Goal: Information Seeking & Learning: Compare options

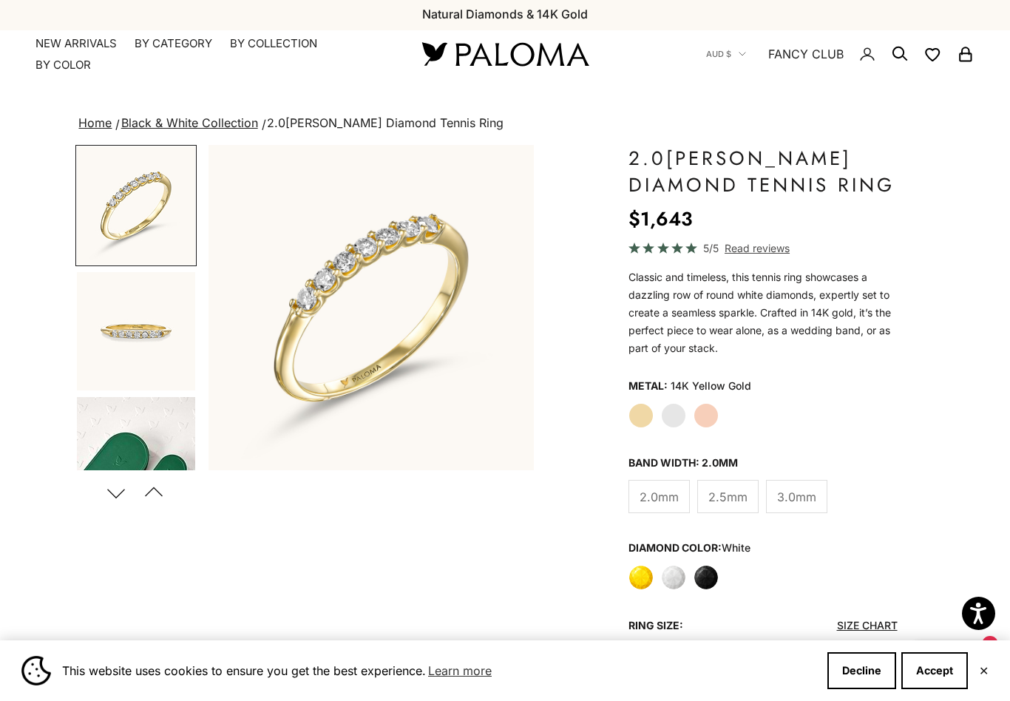
scroll to position [1, 0]
click at [675, 412] on label "White Gold" at bounding box center [673, 416] width 25 height 25
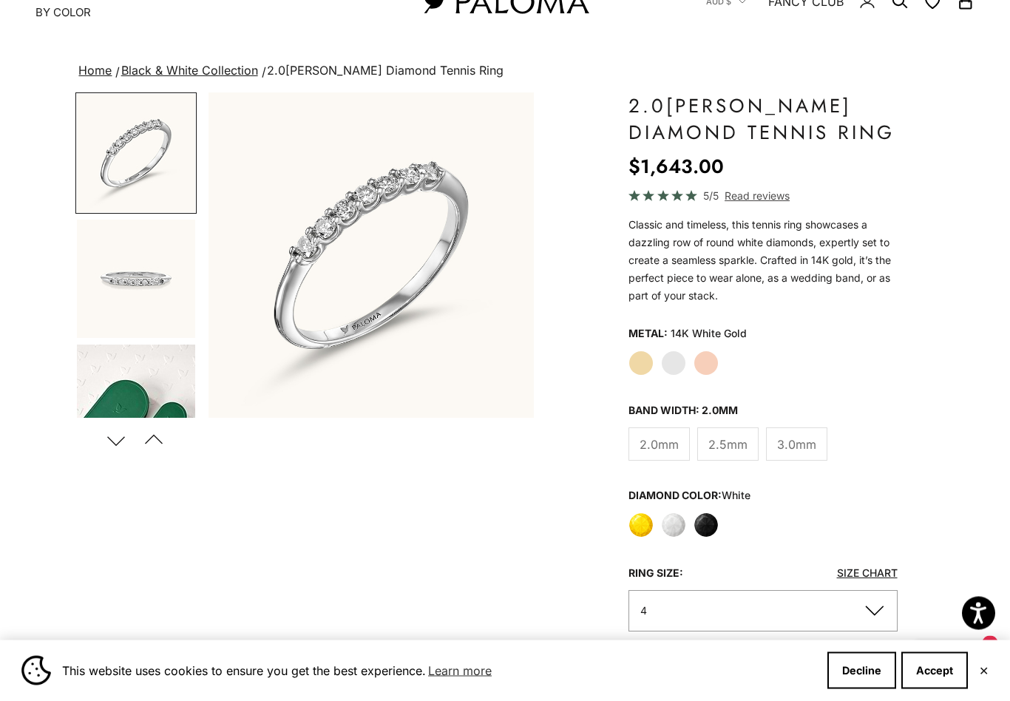
scroll to position [55, 0]
click at [708, 516] on label "Black" at bounding box center [705, 524] width 25 height 25
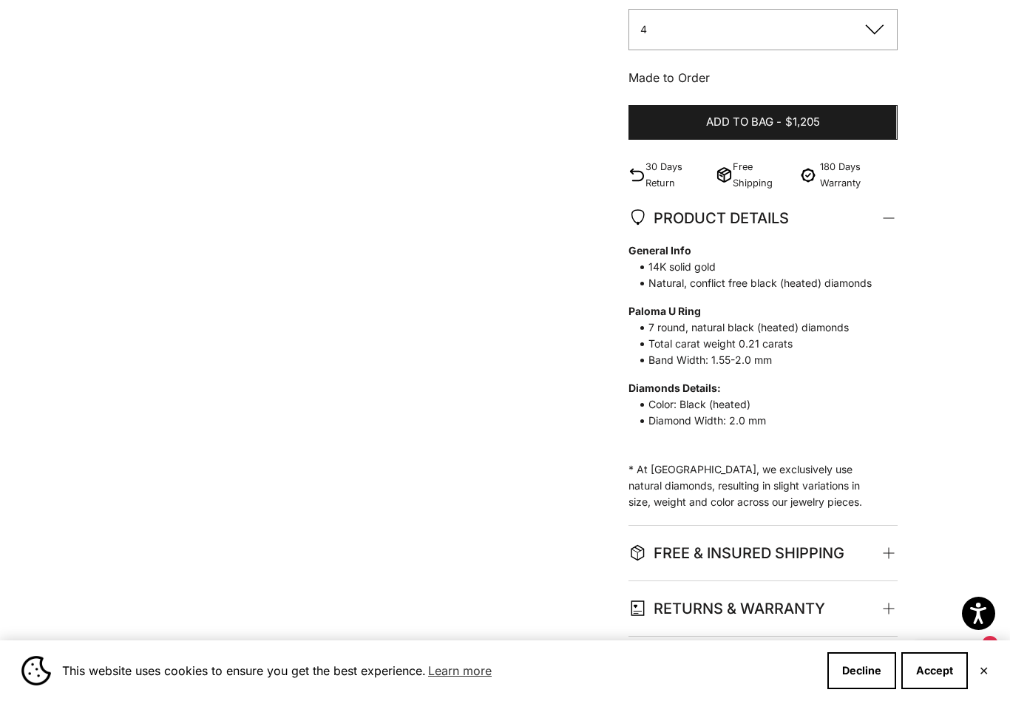
scroll to position [628, 0]
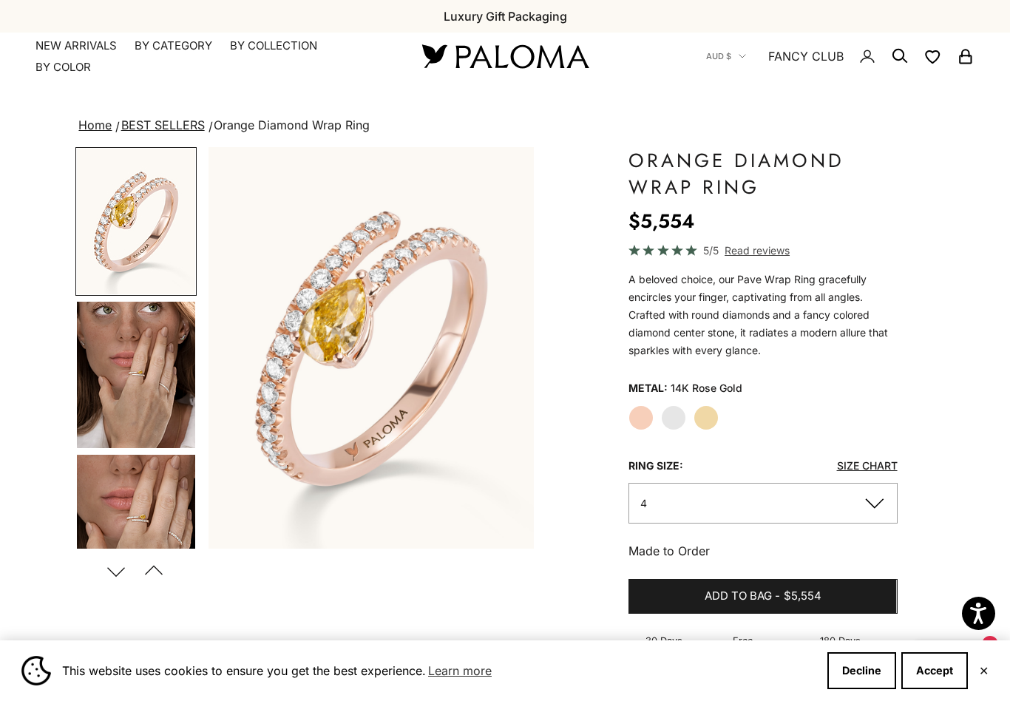
click at [676, 417] on label "White Gold" at bounding box center [673, 417] width 25 height 25
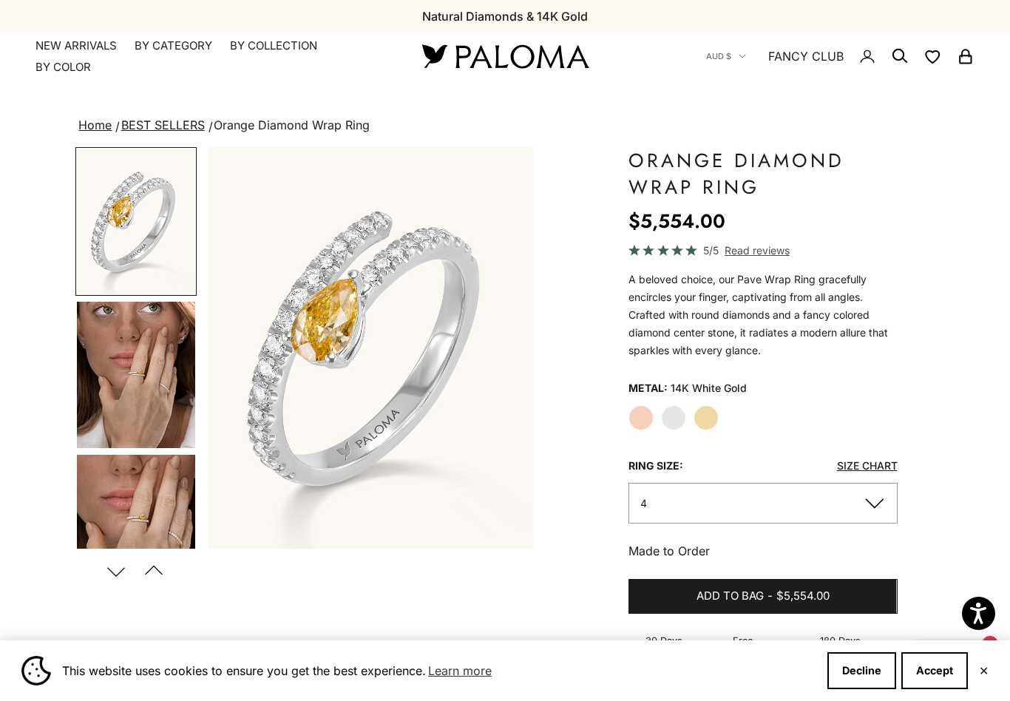
click at [712, 417] on label "Yellow Gold" at bounding box center [705, 417] width 25 height 25
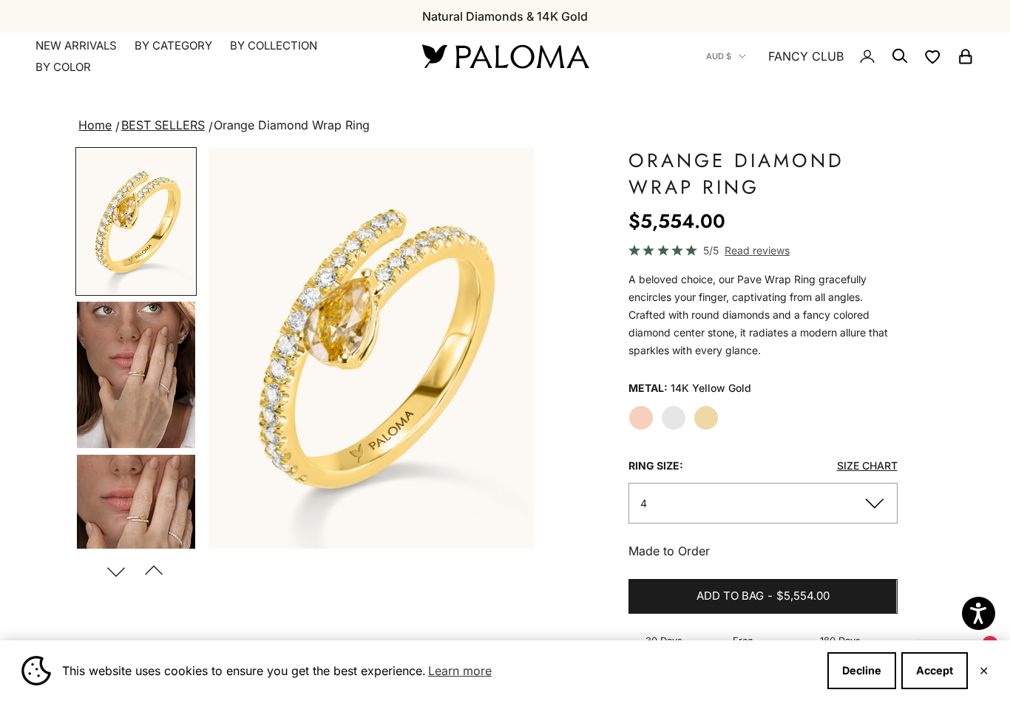
click at [639, 418] on label "Rose Gold" at bounding box center [640, 417] width 25 height 25
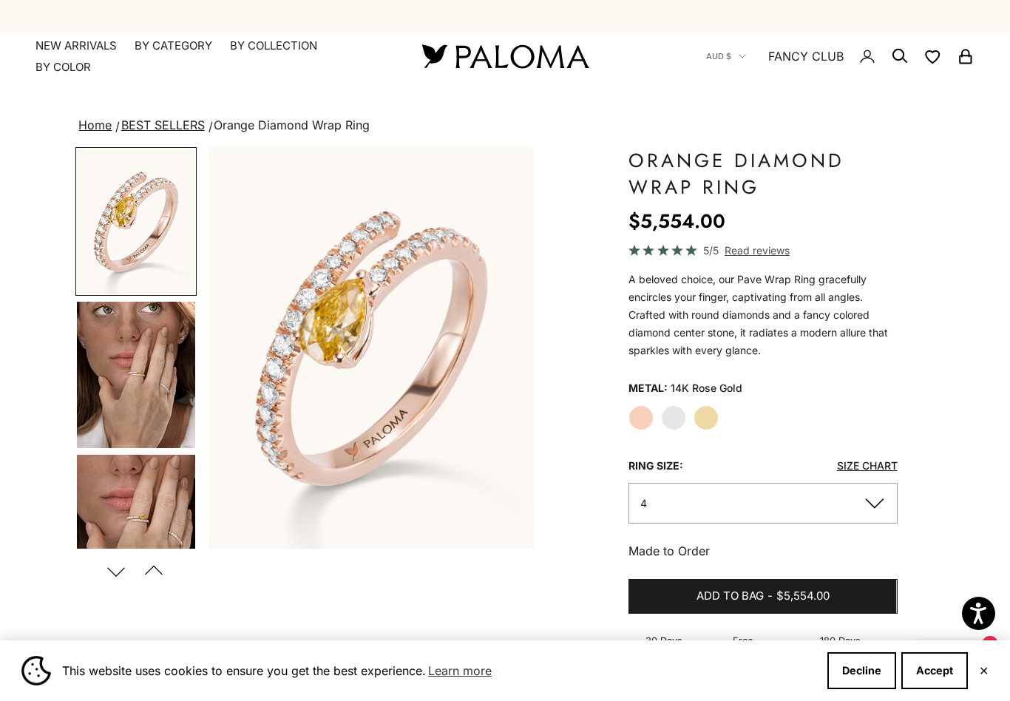
click at [682, 412] on label "White Gold" at bounding box center [673, 417] width 25 height 25
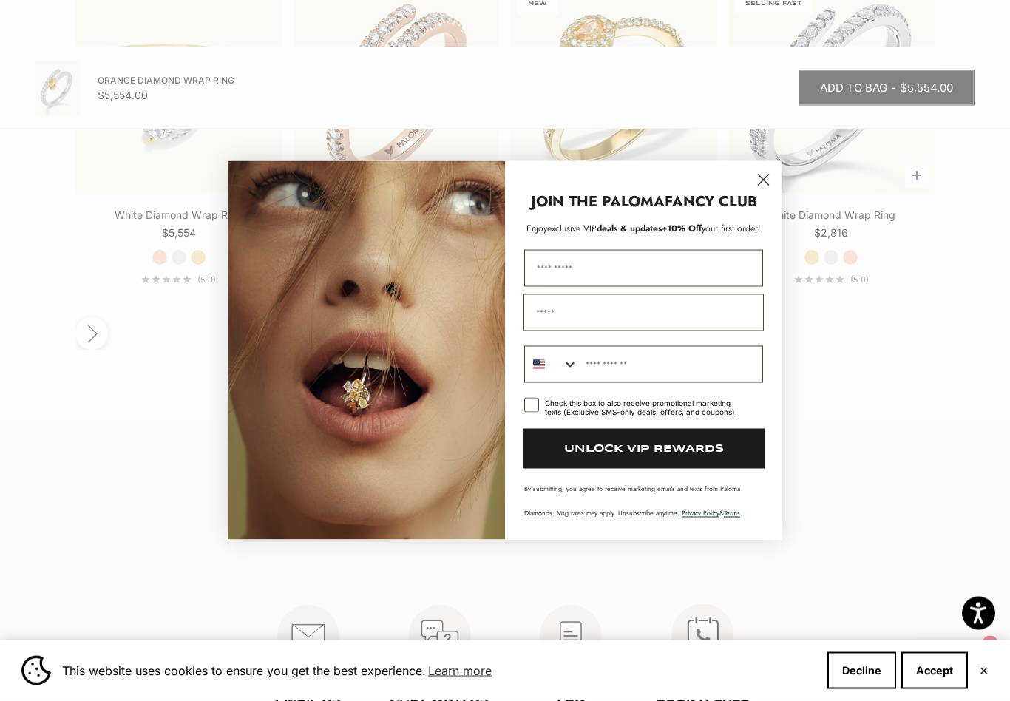
scroll to position [2126, 0]
click at [774, 177] on icon "Close dialog" at bounding box center [763, 180] width 26 height 26
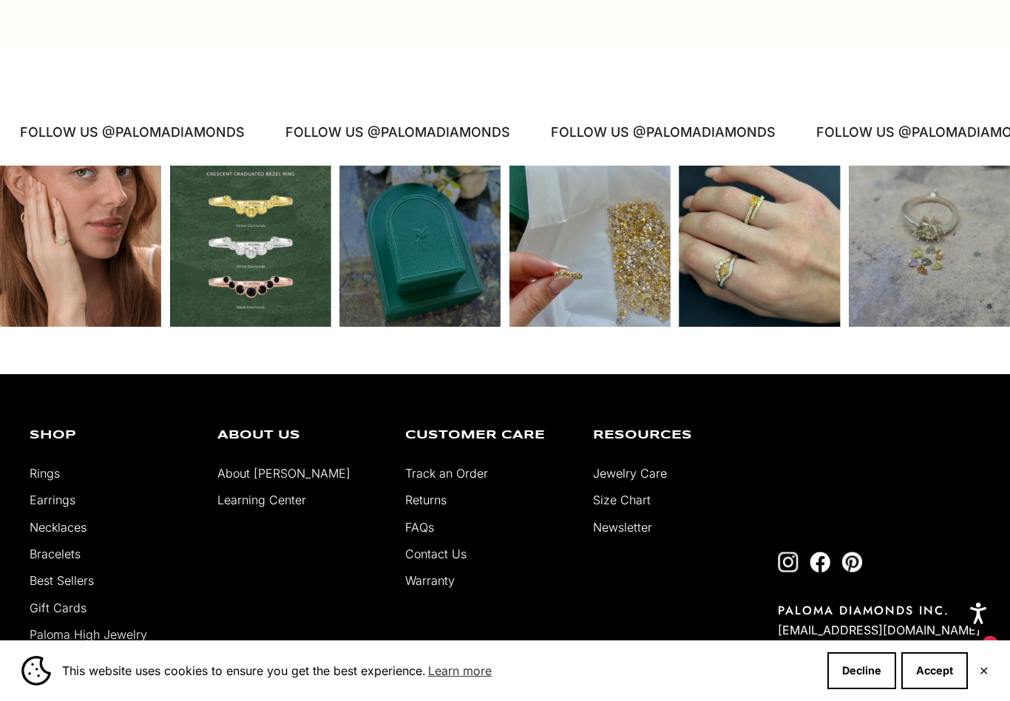
scroll to position [2939, 0]
